Goal: Task Accomplishment & Management: Manage account settings

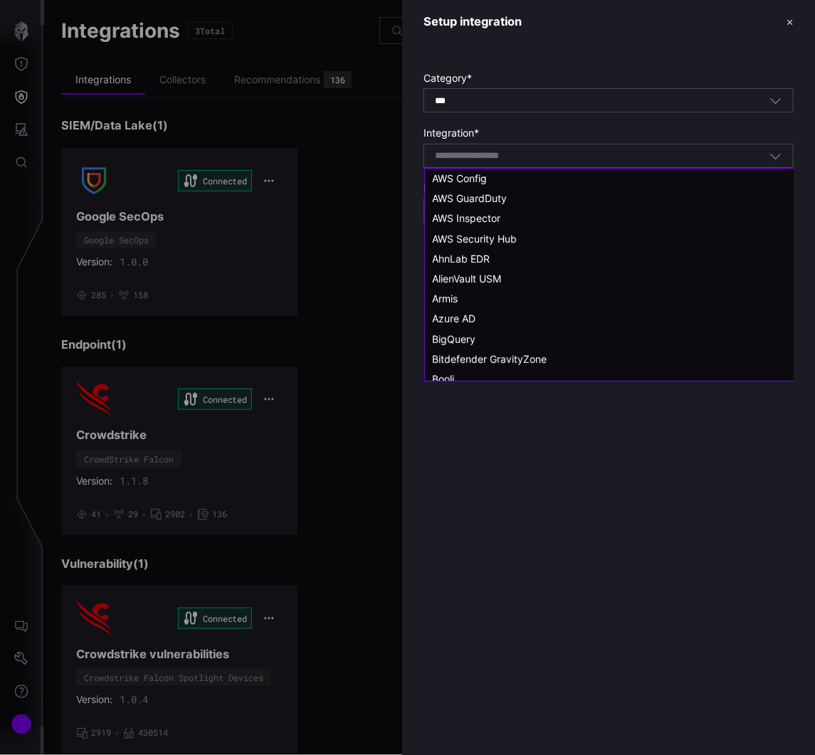
scroll to position [342, 0]
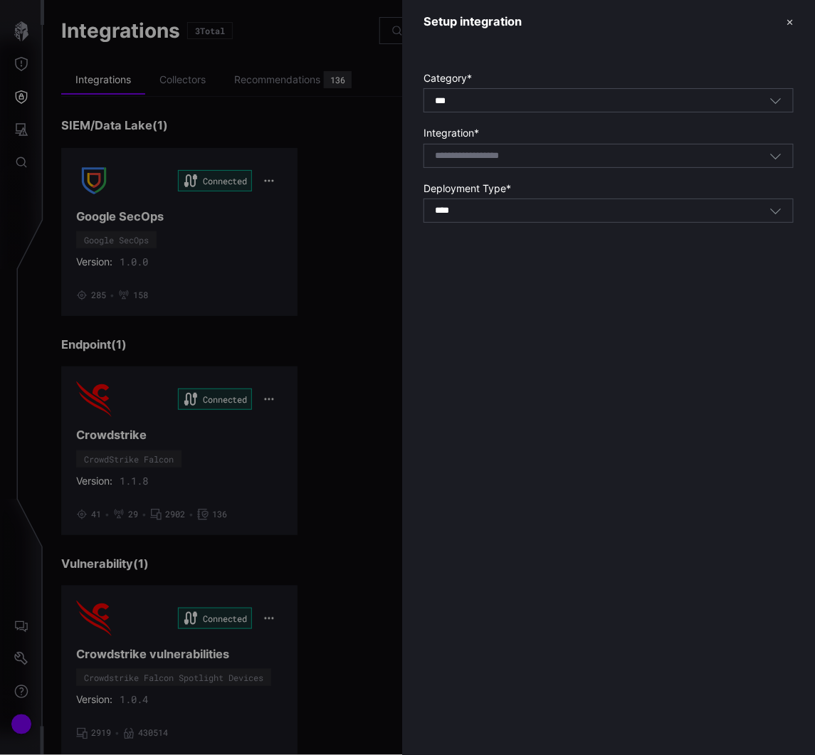
click at [790, 19] on button "✕" at bounding box center [789, 21] width 7 height 15
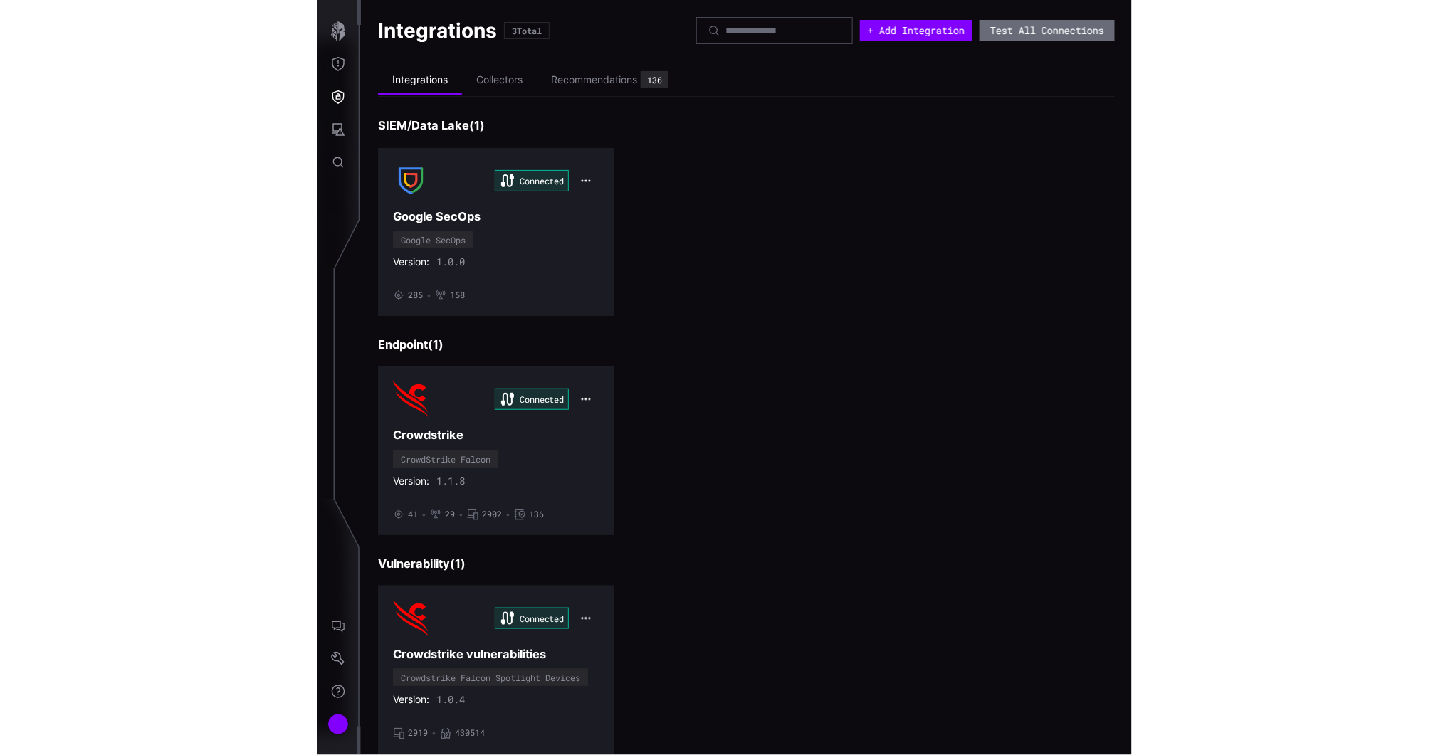
scroll to position [38, 0]
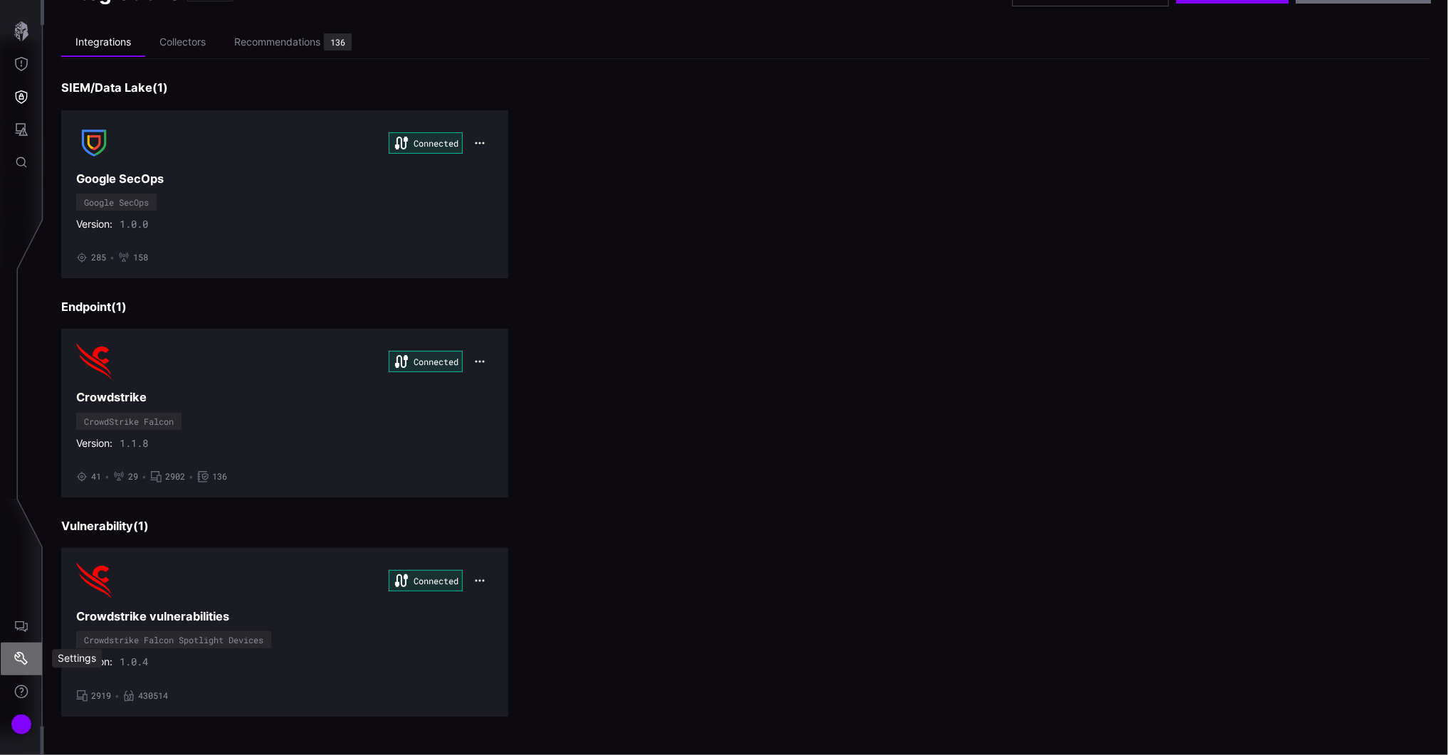
click at [20, 649] on button "Settings" at bounding box center [21, 659] width 41 height 33
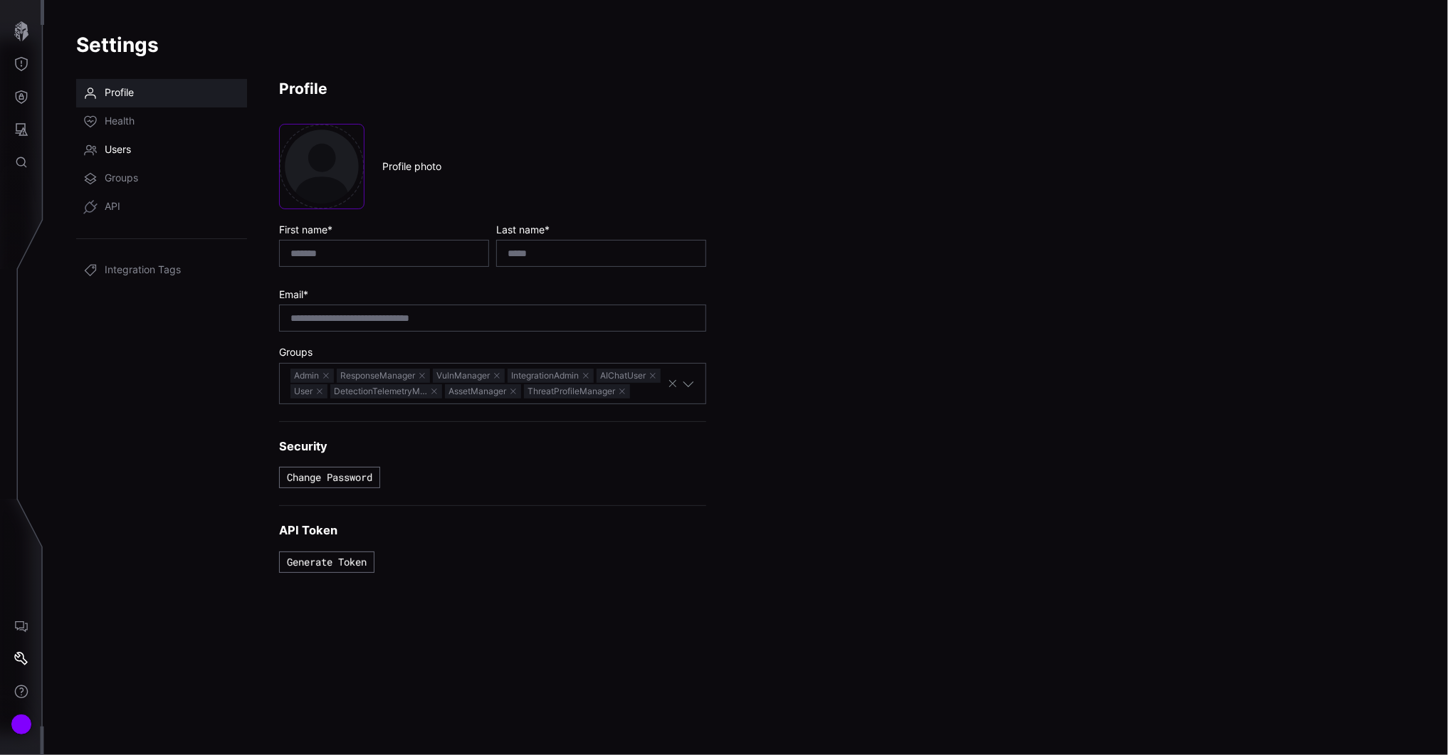
click at [124, 148] on span "Users" at bounding box center [118, 150] width 26 height 14
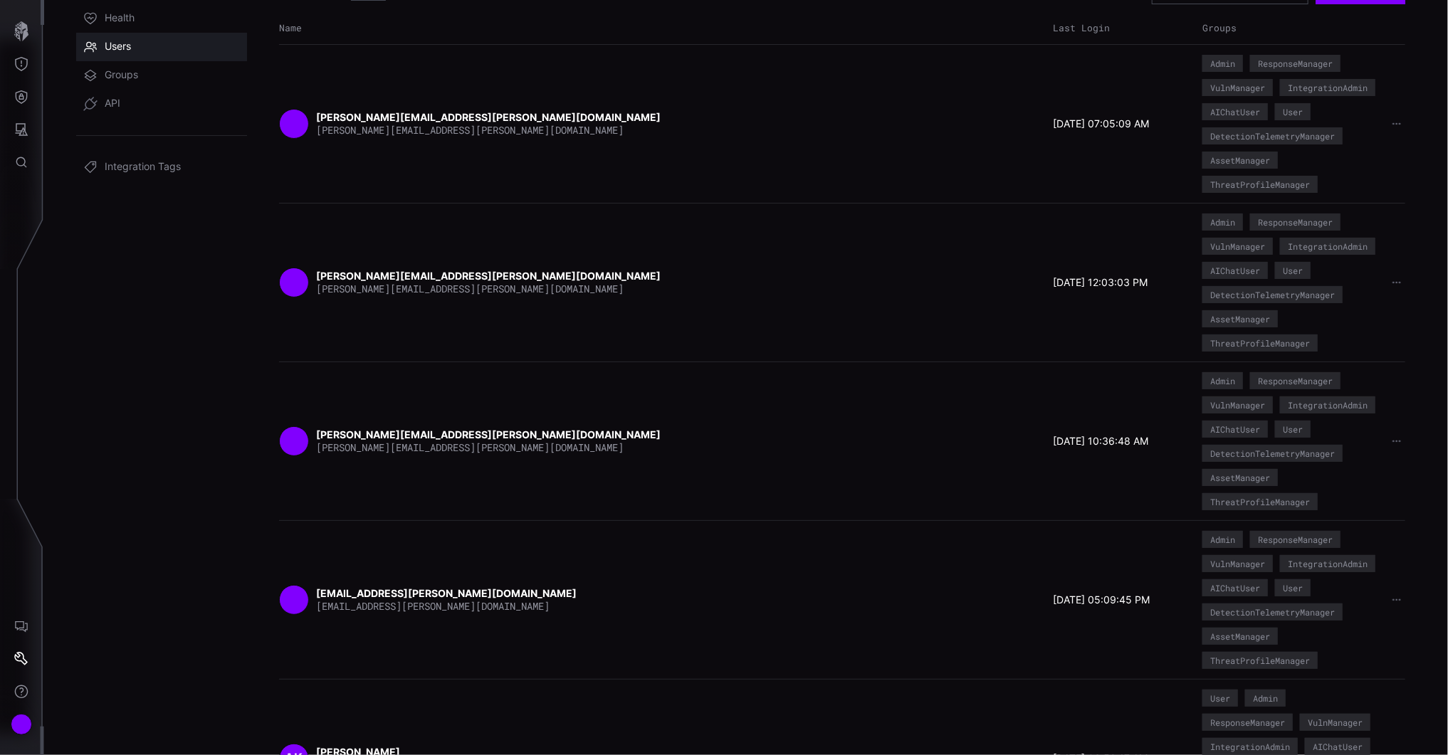
scroll to position [395, 0]
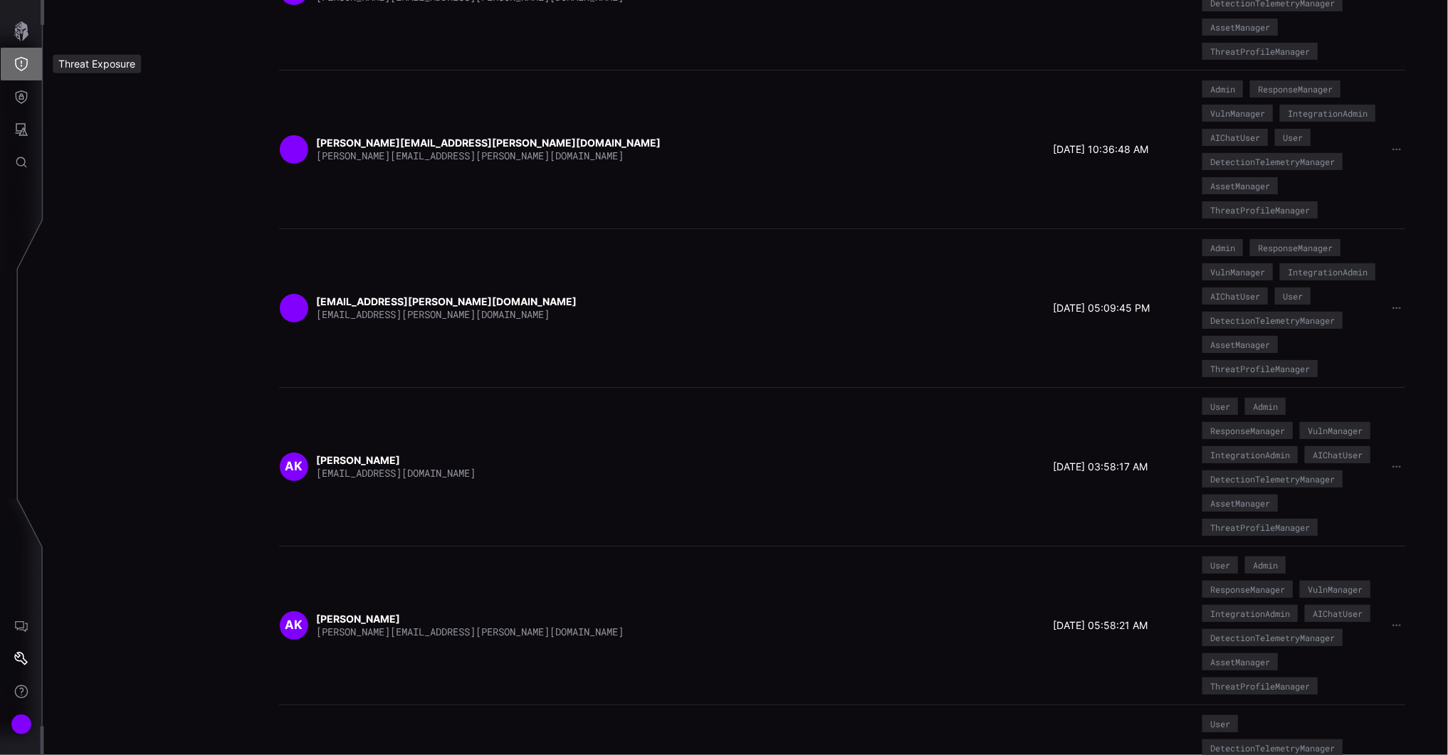
click at [26, 60] on icon "Threat Exposure" at bounding box center [21, 64] width 13 height 14
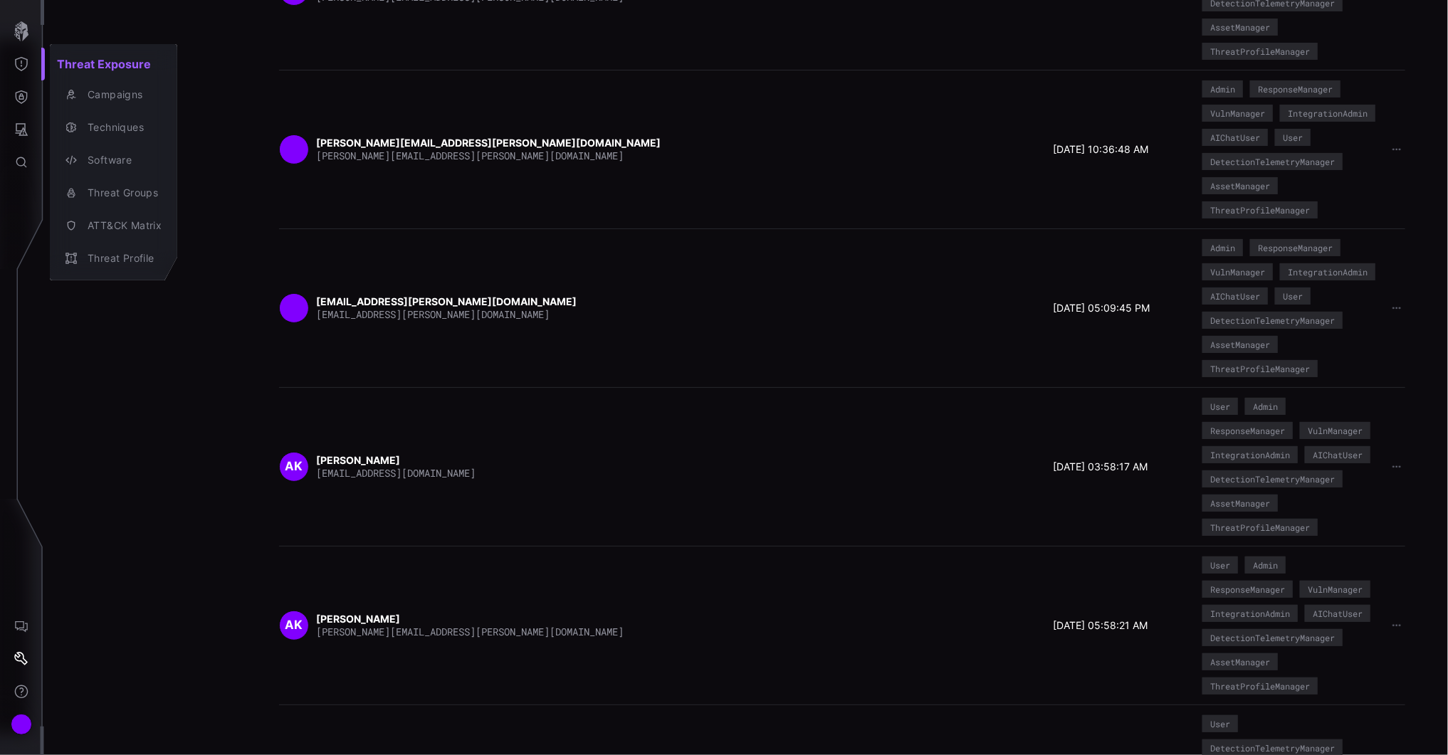
click at [23, 94] on div at bounding box center [724, 377] width 1448 height 755
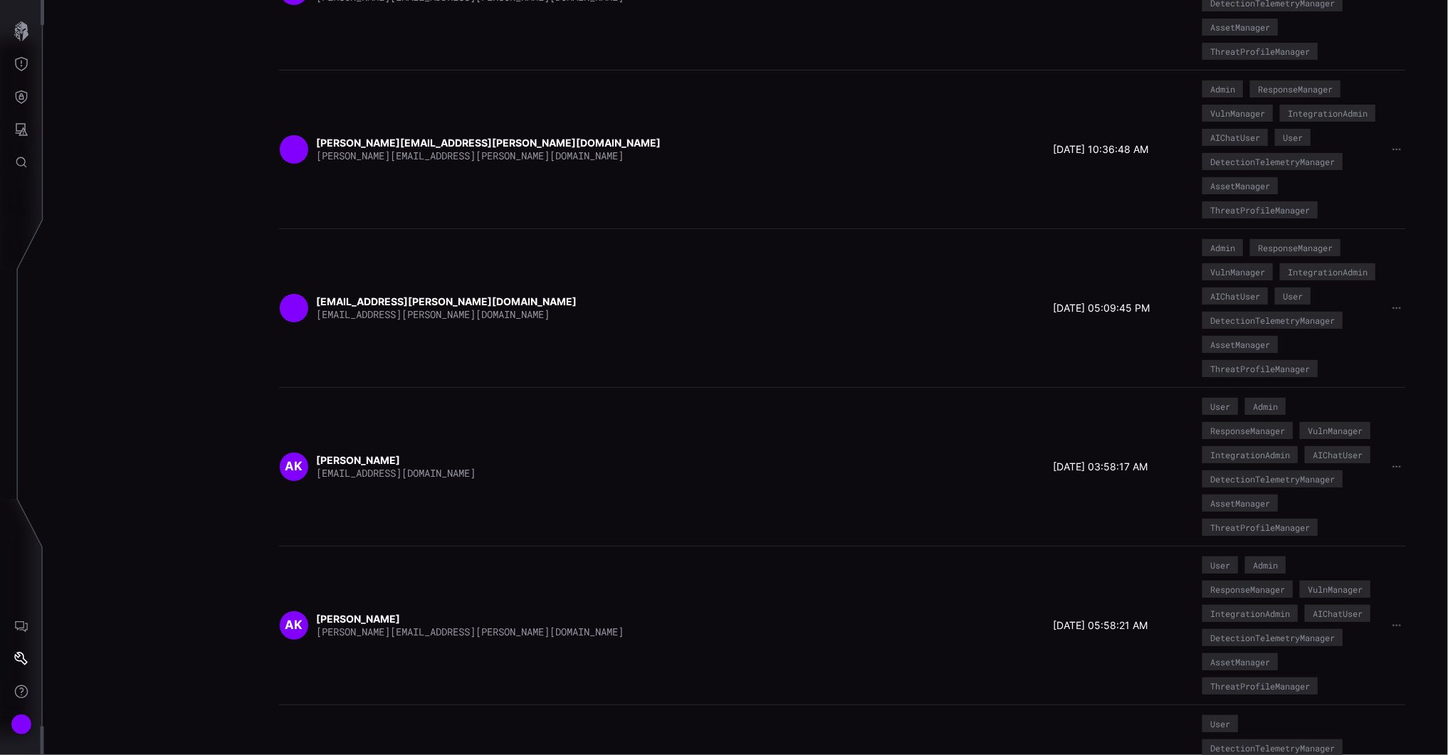
click at [22, 94] on icon "Defense Surface" at bounding box center [22, 97] width 12 height 14
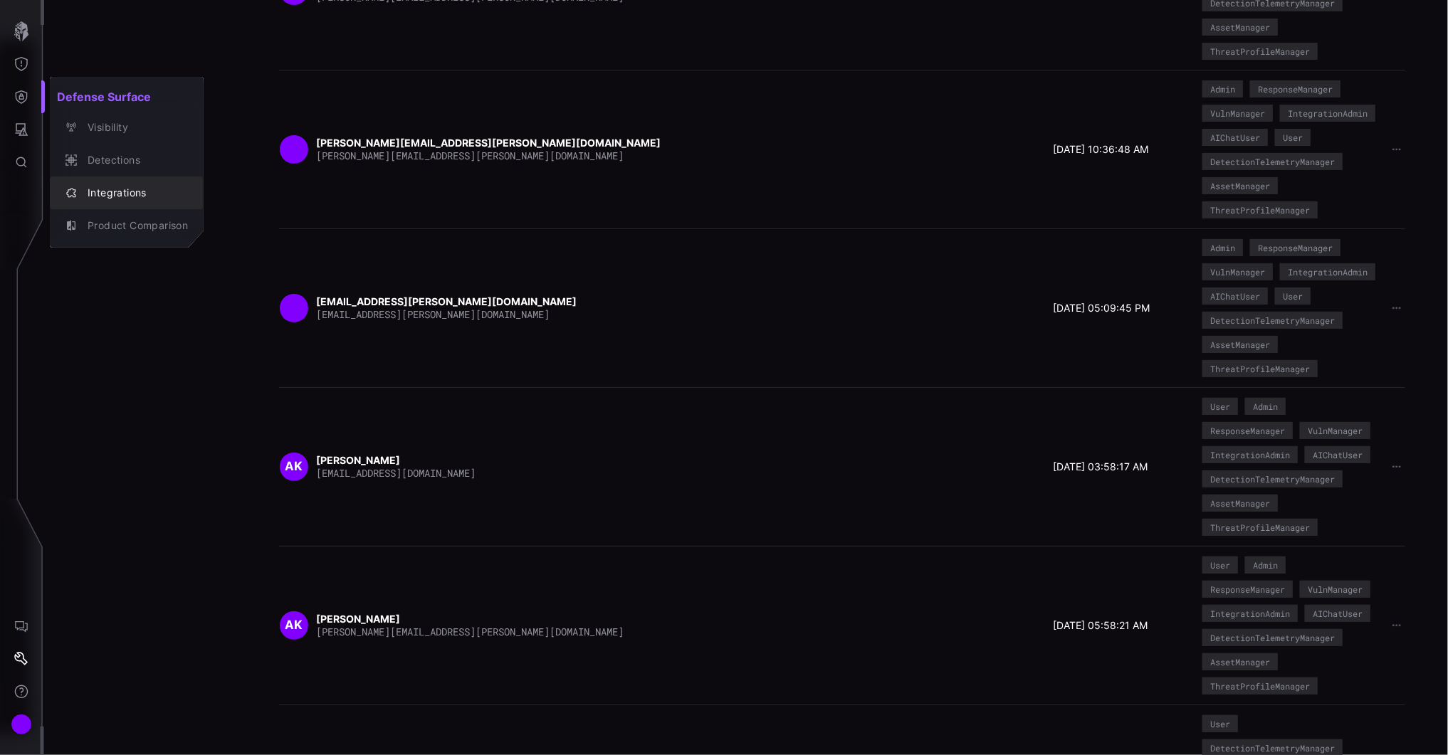
click at [102, 194] on div "Integrations" at bounding box center [133, 193] width 107 height 18
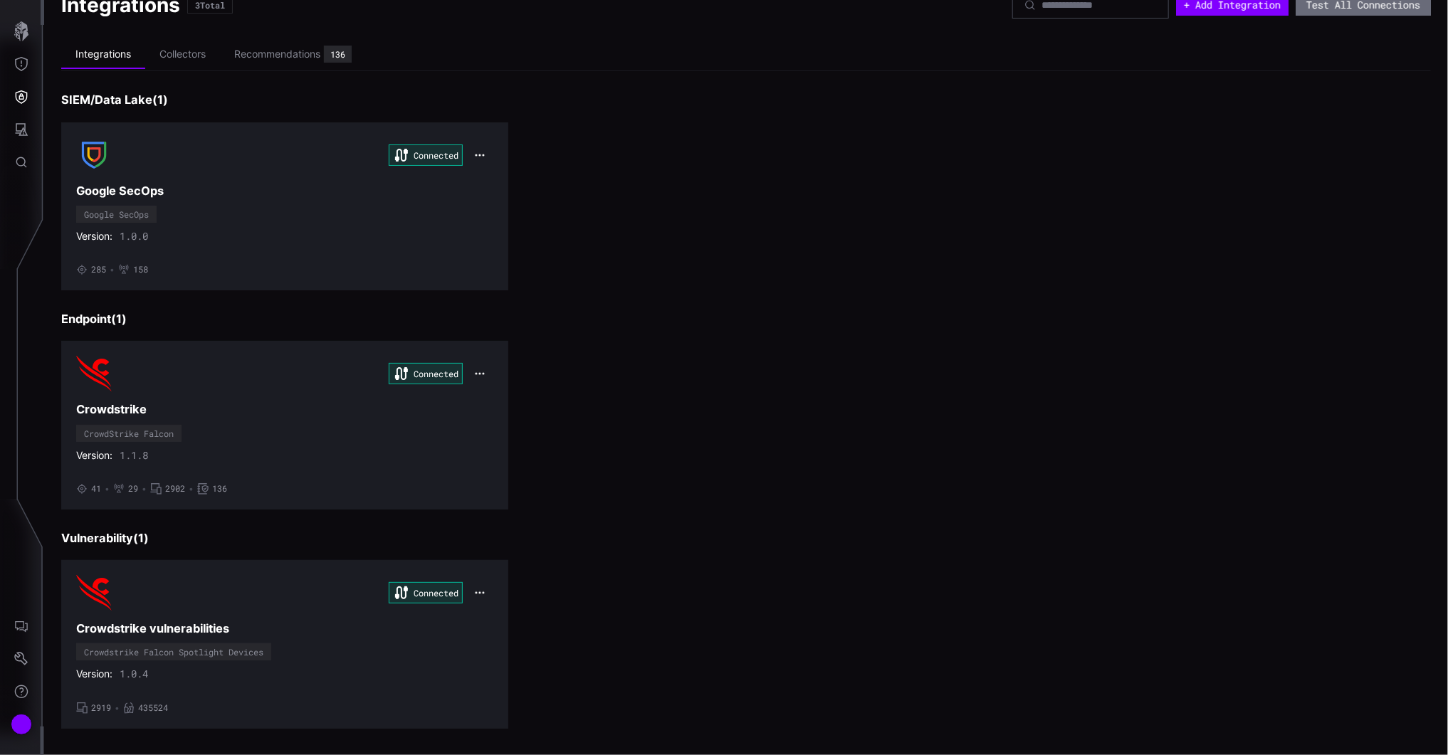
scroll to position [38, 0]
